Goal: Obtain resource: Download file/media

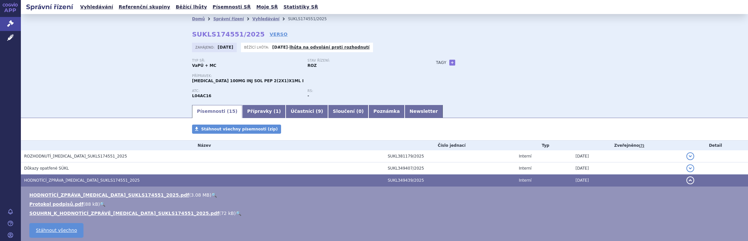
scroll to position [100, 0]
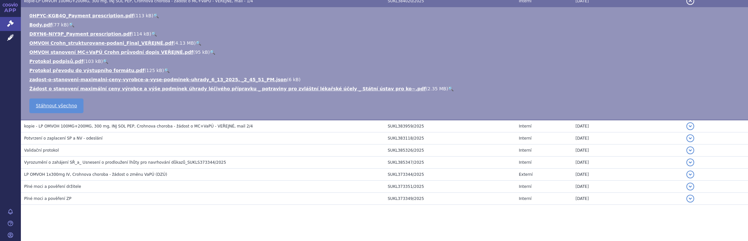
scroll to position [181, 0]
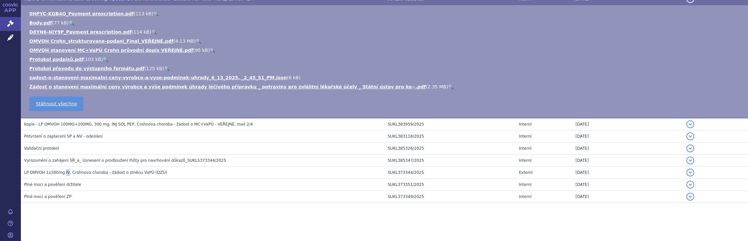
click at [62, 175] on h3 "LP OMVOH 1x300mg IV, Crohnova choroba - žádost o změnu VaPÚ (DZÚ)" at bounding box center [204, 172] width 360 height 7
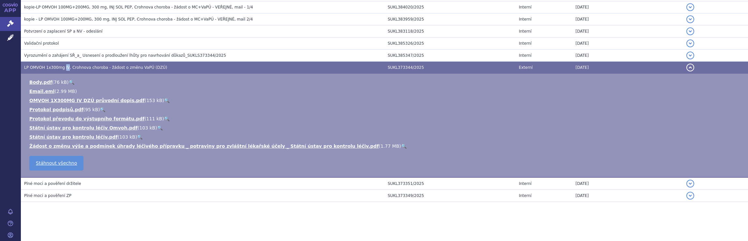
scroll to position [172, 0]
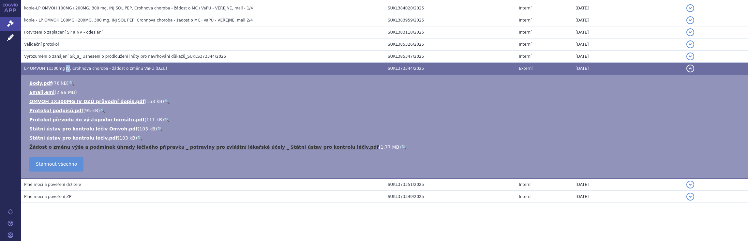
click at [173, 148] on link "Žádost o změnu výše a podmínek úhrady léčivého přípravku _ potraviny pro zvlášt…" at bounding box center [204, 146] width 350 height 5
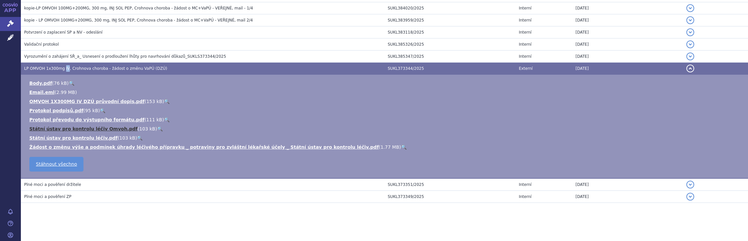
click at [64, 129] on link "Státní ústav pro kontrolu léčiv Omvoh.pdf" at bounding box center [83, 128] width 108 height 5
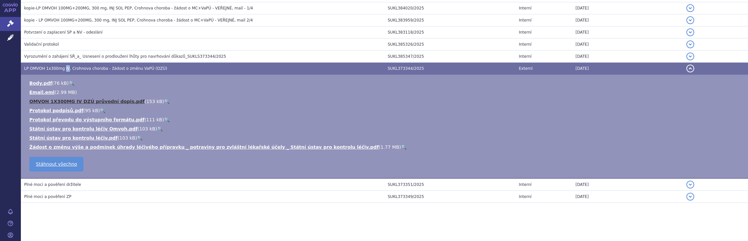
click at [101, 100] on link "OMVOH 1X300MG IV DZÚ průvodní dopis.pdf" at bounding box center [86, 101] width 115 height 5
